Goal: Information Seeking & Learning: Check status

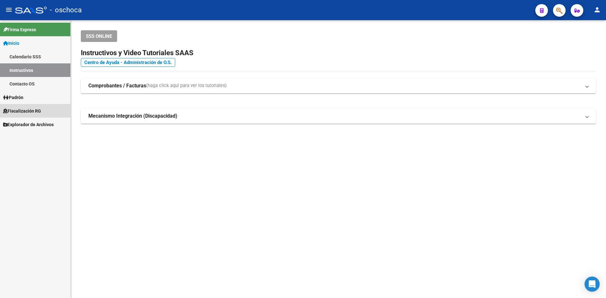
click at [36, 109] on span "Fiscalización RG" at bounding box center [22, 111] width 38 height 7
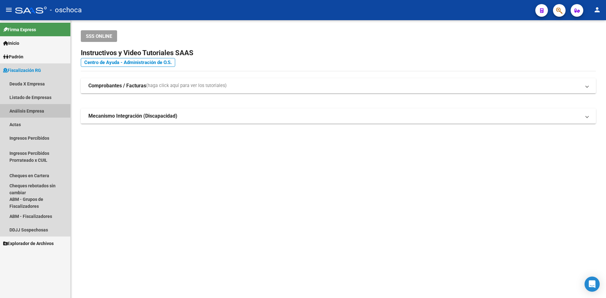
click at [33, 110] on link "Análisis Empresa" at bounding box center [35, 111] width 70 height 14
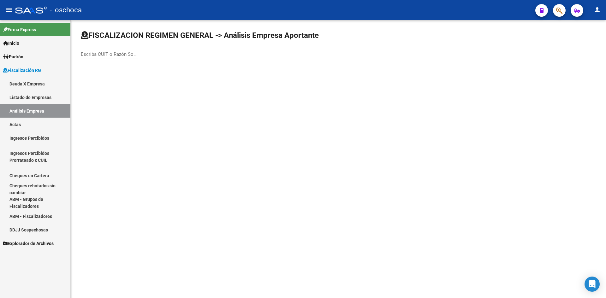
click at [111, 51] on div "Escriba CUIT o Razón Social para buscar" at bounding box center [109, 52] width 57 height 14
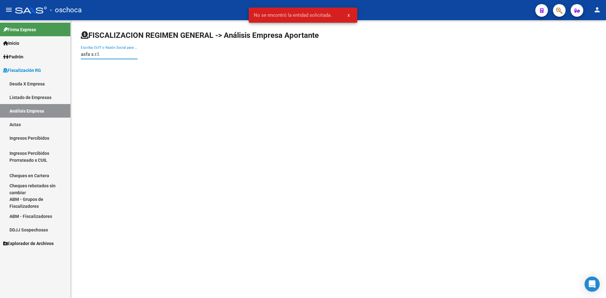
drag, startPoint x: 100, startPoint y: 54, endPoint x: 89, endPoint y: 54, distance: 11.4
click at [89, 54] on input "asfa s.r.l." at bounding box center [109, 54] width 57 height 6
drag, startPoint x: 105, startPoint y: 56, endPoint x: 8, endPoint y: 54, distance: 96.7
click at [8, 54] on mat-sidenav-container "Firma Express Inicio Calendario SSS Instructivos Contacto OS Padrón Afiliados E…" at bounding box center [303, 159] width 606 height 278
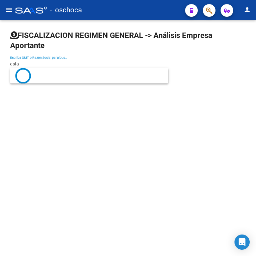
click at [46, 65] on input "asfa" at bounding box center [38, 63] width 57 height 5
drag, startPoint x: 35, startPoint y: 65, endPoint x: -36, endPoint y: 65, distance: 71.1
click at [0, 65] on html "menu - oschoca person Firma Express Inicio Calendario SSS Instructivos Contacto…" at bounding box center [128, 128] width 256 height 256
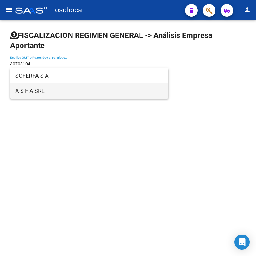
type input "30708104"
click at [41, 88] on span "A S F A SRL" at bounding box center [89, 90] width 148 height 15
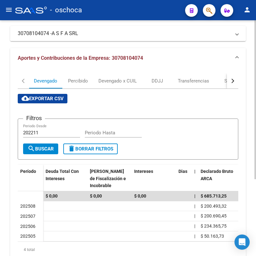
scroll to position [95, 0]
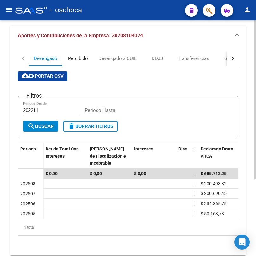
click at [74, 54] on div "Percibido" at bounding box center [78, 58] width 32 height 15
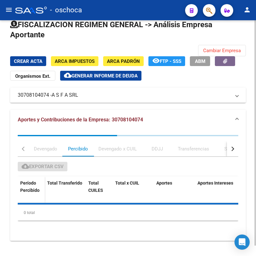
scroll to position [0, 0]
